Goal: Information Seeking & Learning: Learn about a topic

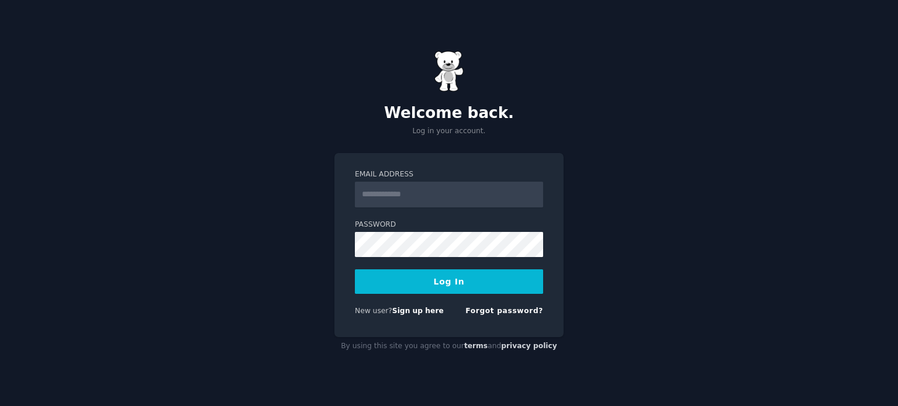
click at [448, 205] on input "Email Address" at bounding box center [449, 195] width 188 height 26
type input "**********"
click at [454, 287] on button "Log In" at bounding box center [449, 282] width 188 height 25
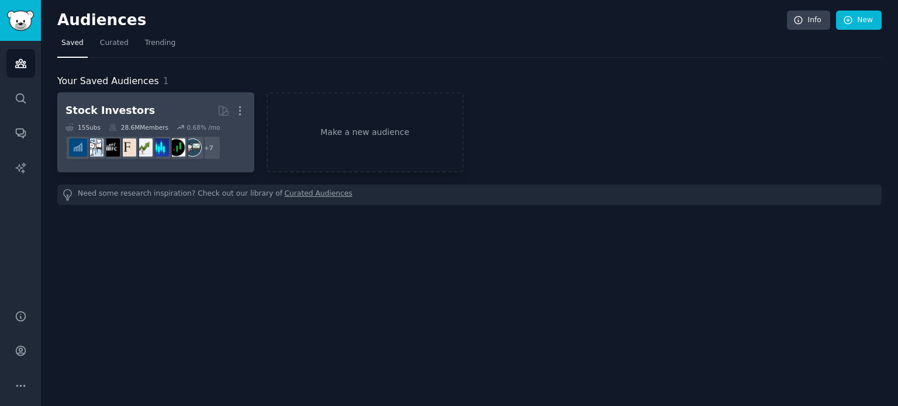
click at [150, 121] on div "Stock Investors More 15 Sub s 28.6M Members 0.68 % /mo r/StockMarket + 7" at bounding box center [155, 133] width 181 height 64
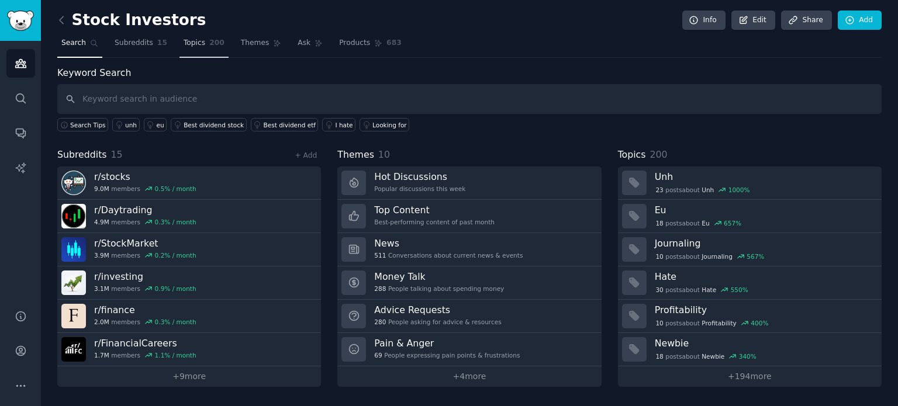
click at [187, 46] on span "Topics" at bounding box center [195, 43] width 22 height 11
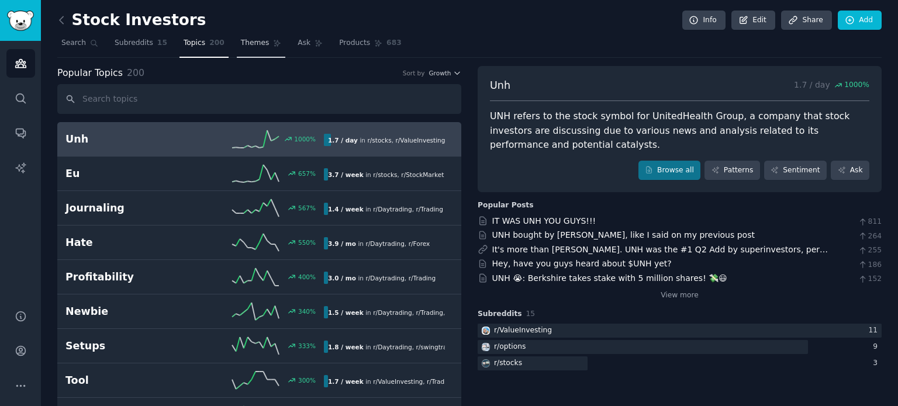
click at [237, 53] on link "Themes" at bounding box center [261, 46] width 49 height 24
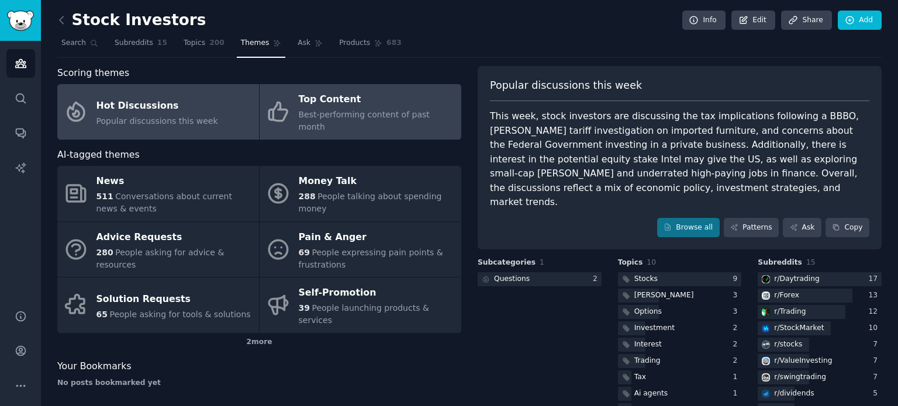
click at [395, 114] on span "Best-performing content of past month" at bounding box center [364, 121] width 131 height 22
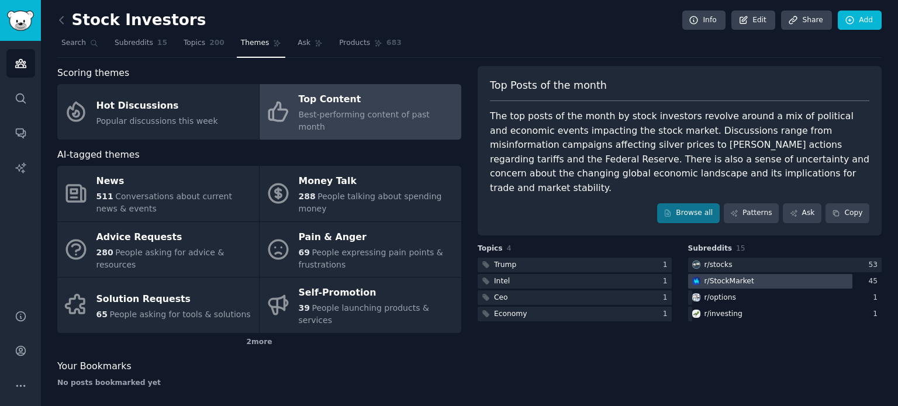
click at [709, 277] on div "r/ StockMarket" at bounding box center [730, 282] width 50 height 11
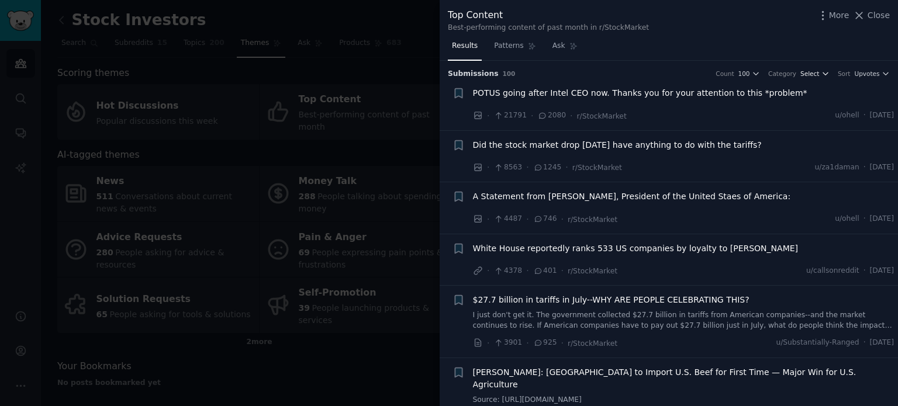
click at [827, 72] on icon "button" at bounding box center [826, 74] width 8 height 8
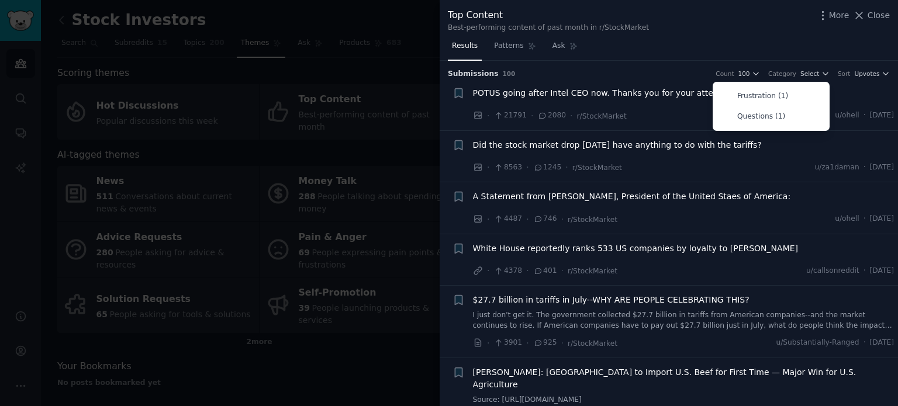
click at [732, 37] on div "Results Patterns Ask" at bounding box center [669, 49] width 458 height 24
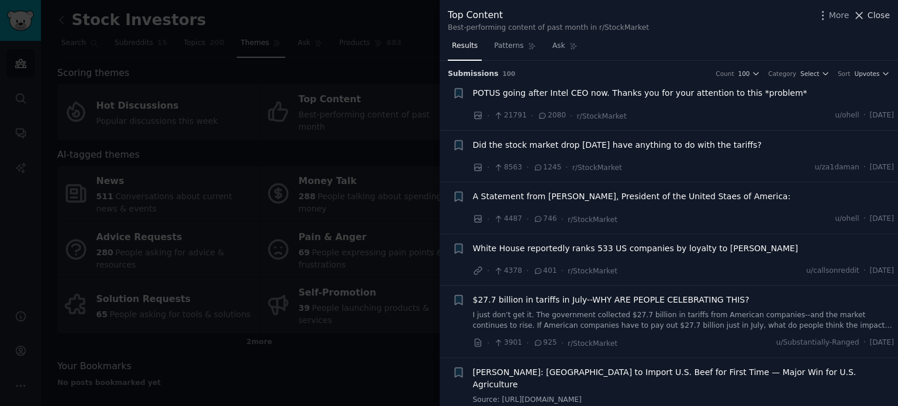
click at [861, 16] on icon at bounding box center [860, 15] width 6 height 6
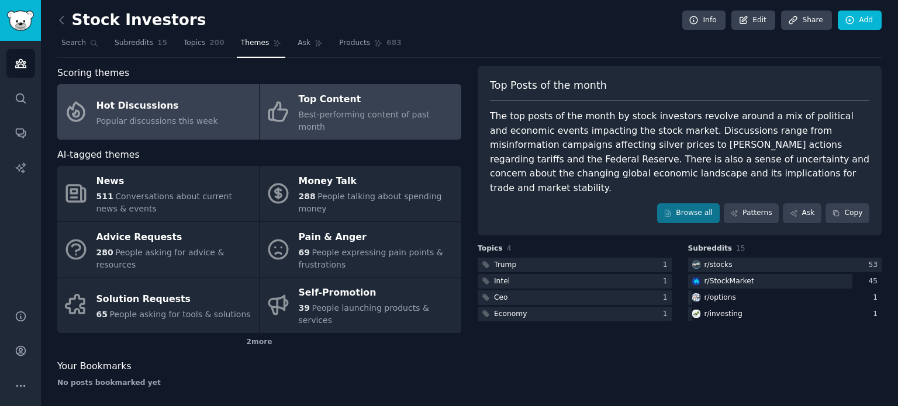
click at [208, 107] on link "Hot Discussions Popular discussions this week" at bounding box center [158, 112] width 202 height 56
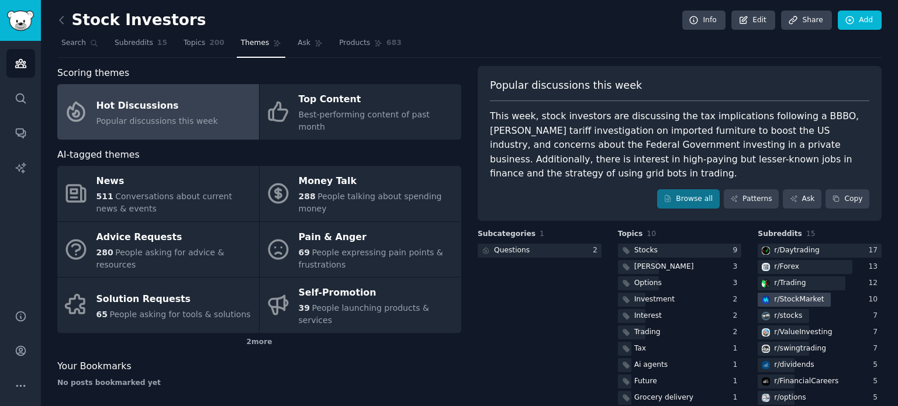
click at [810, 298] on div "r/ StockMarket" at bounding box center [799, 300] width 50 height 11
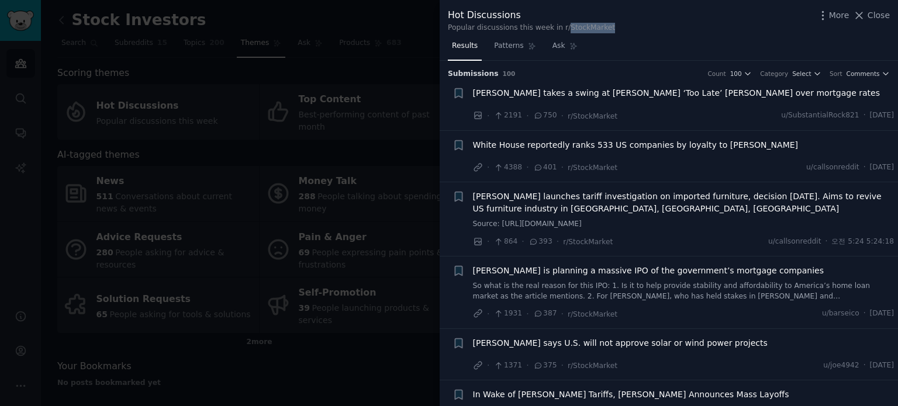
drag, startPoint x: 605, startPoint y: 28, endPoint x: 561, endPoint y: 27, distance: 43.3
click at [561, 27] on div "Hot Discussions Popular discussions this week in r/StockMarket More Close" at bounding box center [669, 20] width 442 height 25
copy div "StockMarket"
